Goal: Information Seeking & Learning: Understand process/instructions

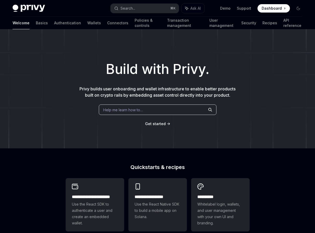
scroll to position [172, 0]
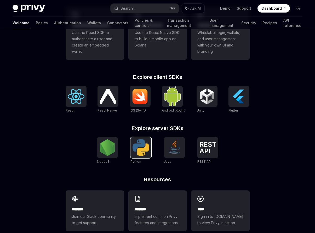
click at [146, 154] on img at bounding box center [141, 147] width 17 height 17
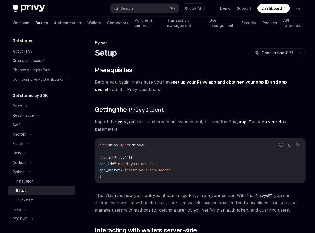
scroll to position [48, 0]
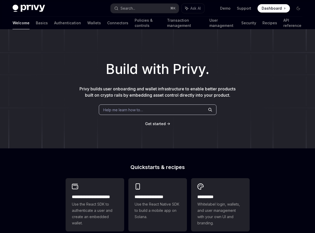
scroll to position [172, 0]
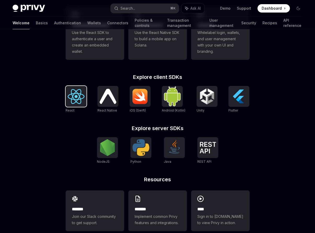
click at [73, 91] on img at bounding box center [76, 96] width 17 height 15
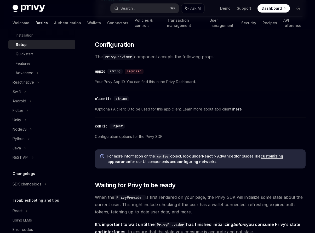
scroll to position [355, 0]
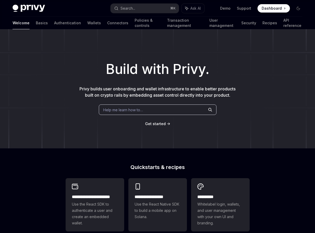
scroll to position [172, 0]
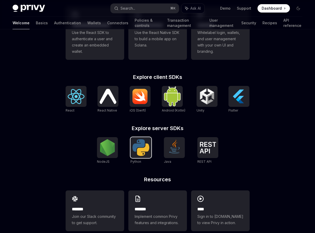
click at [146, 151] on img at bounding box center [141, 147] width 17 height 17
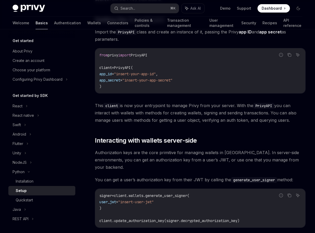
scroll to position [169, 0]
